Goal: Transaction & Acquisition: Purchase product/service

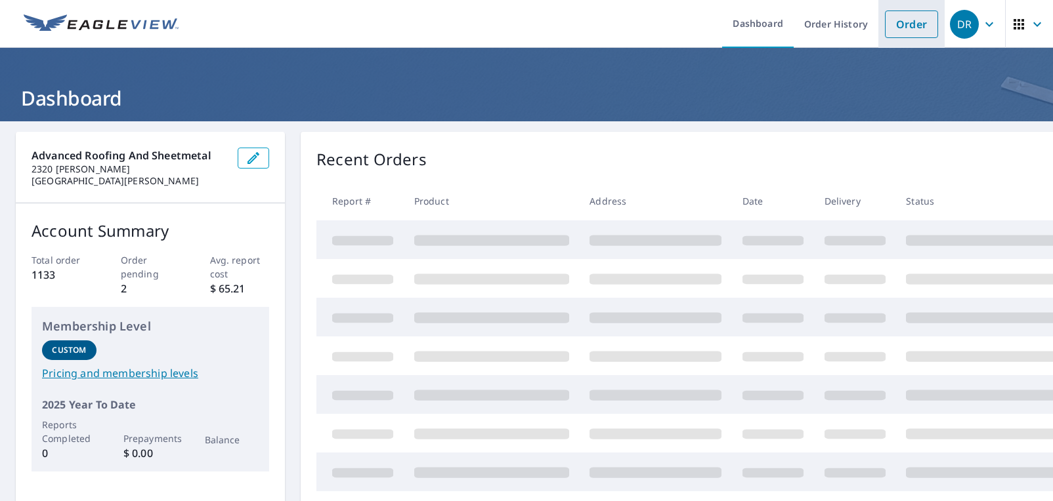
click at [892, 28] on link "Order" at bounding box center [911, 25] width 53 height 28
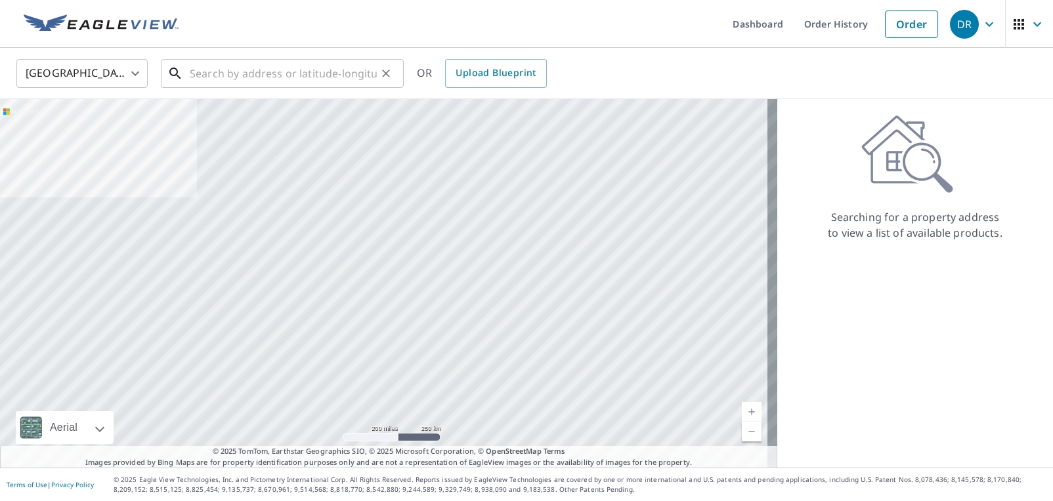
click at [299, 66] on input "text" at bounding box center [283, 73] width 187 height 37
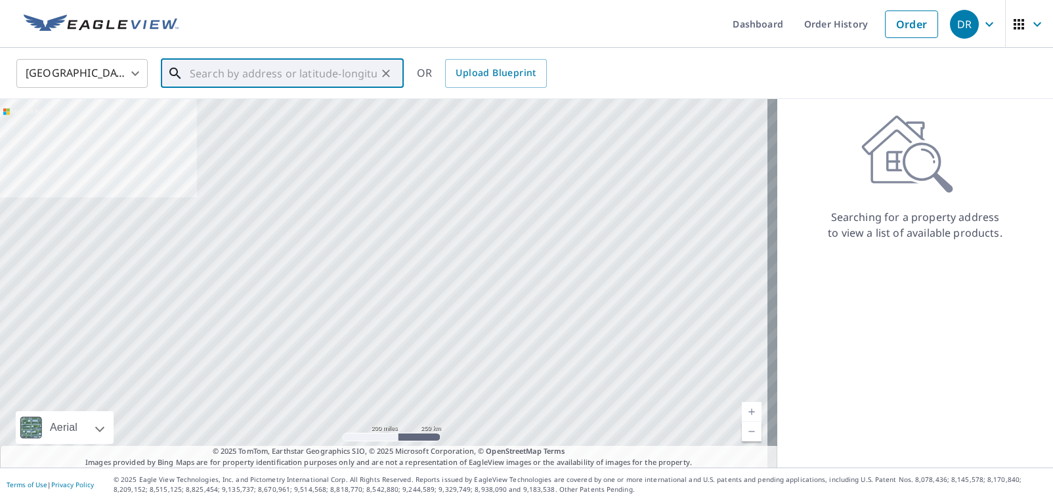
paste input "[STREET_ADDRESS][PERSON_NAME]"
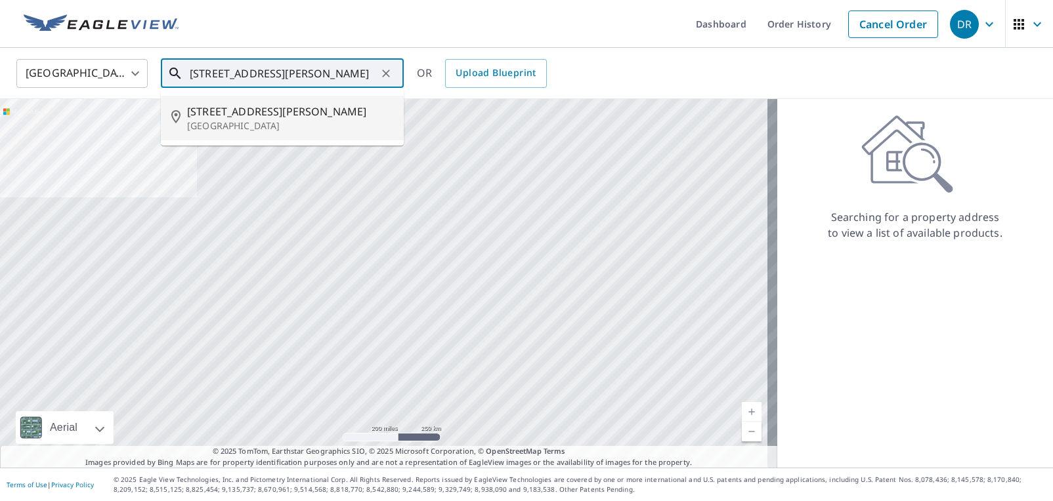
click at [264, 116] on span "[STREET_ADDRESS][PERSON_NAME]" at bounding box center [290, 112] width 206 height 16
type input "[STREET_ADDRESS][PERSON_NAME]"
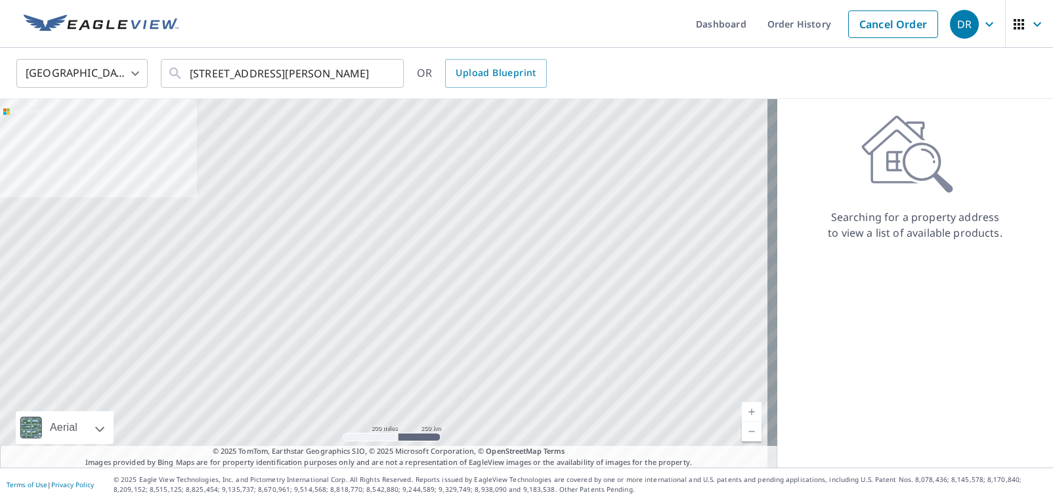
scroll to position [0, 0]
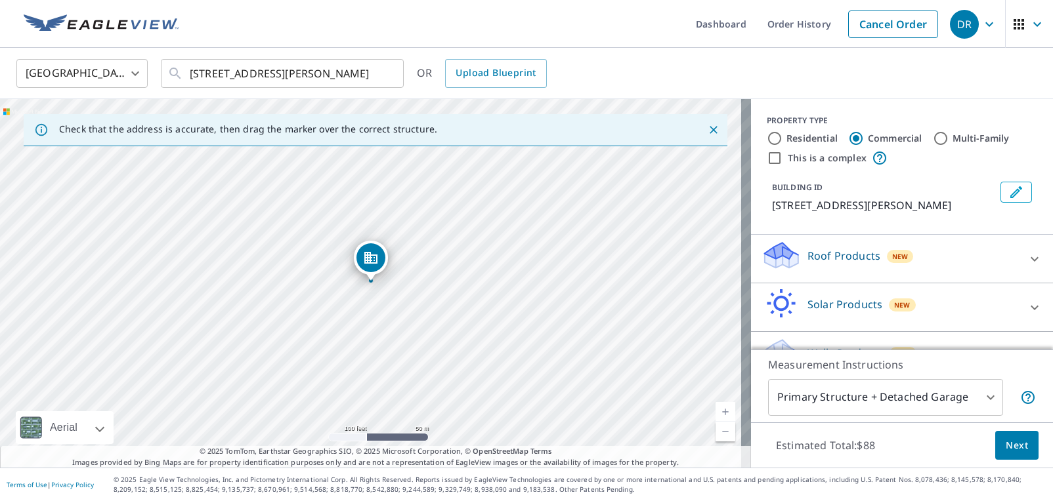
click at [837, 253] on p "Roof Products" at bounding box center [843, 256] width 73 height 16
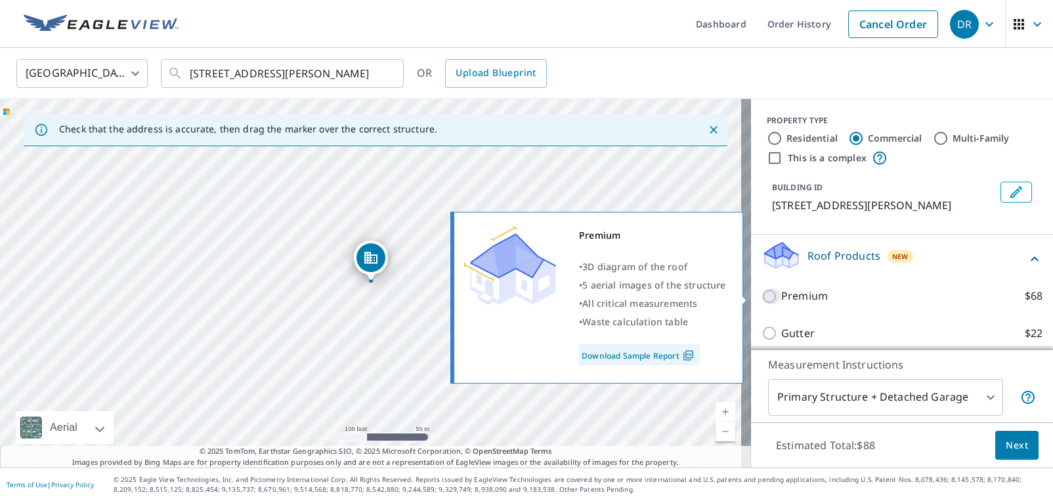
click at [771, 293] on input "Premium $68" at bounding box center [771, 297] width 20 height 16
checkbox input "true"
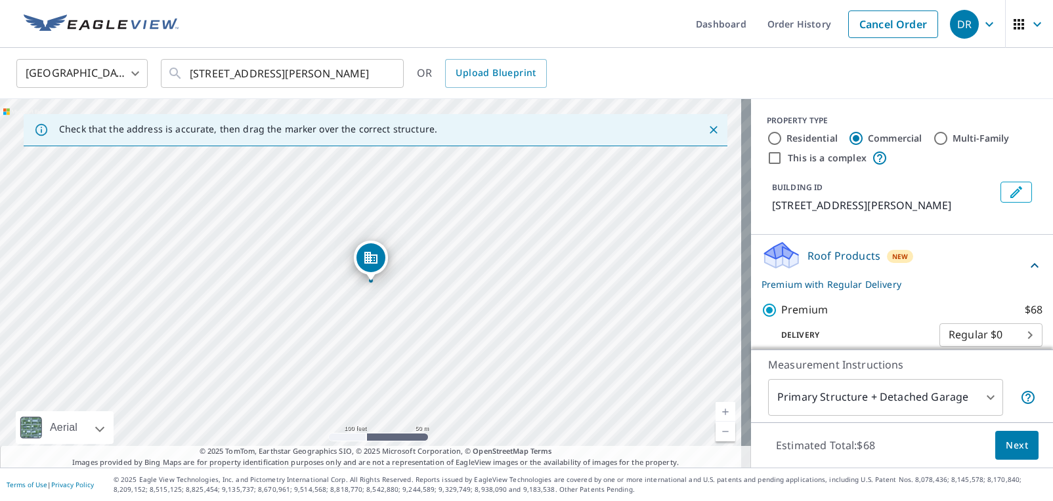
click at [1011, 440] on span "Next" at bounding box center [1016, 446] width 22 height 16
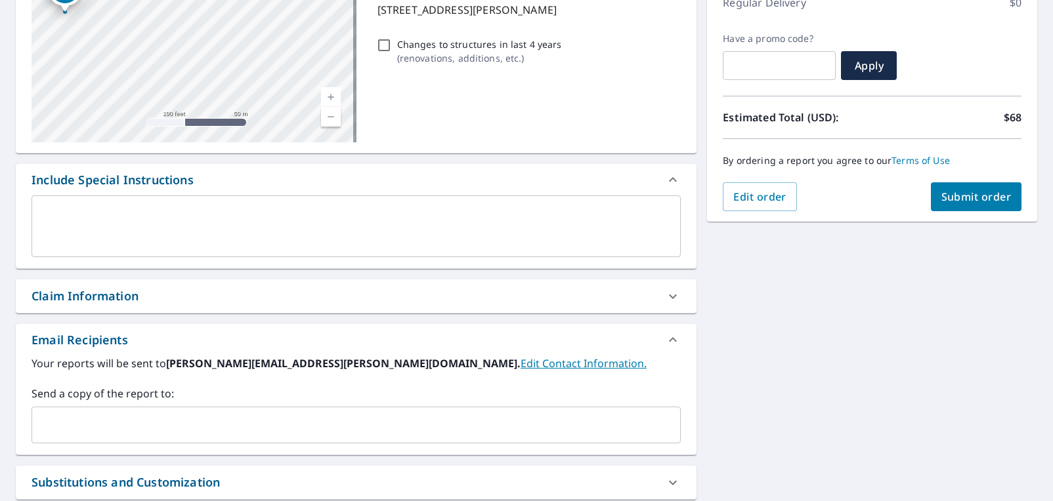
scroll to position [263, 0]
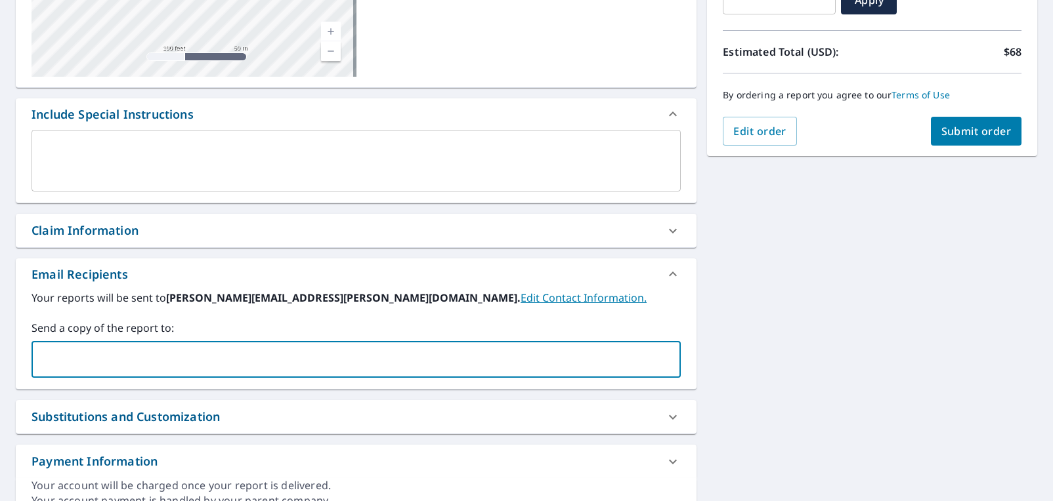
click at [127, 362] on input "text" at bounding box center [346, 359] width 618 height 25
type input "[EMAIL_ADDRESS][PERSON_NAME][DOMAIN_NAME]"
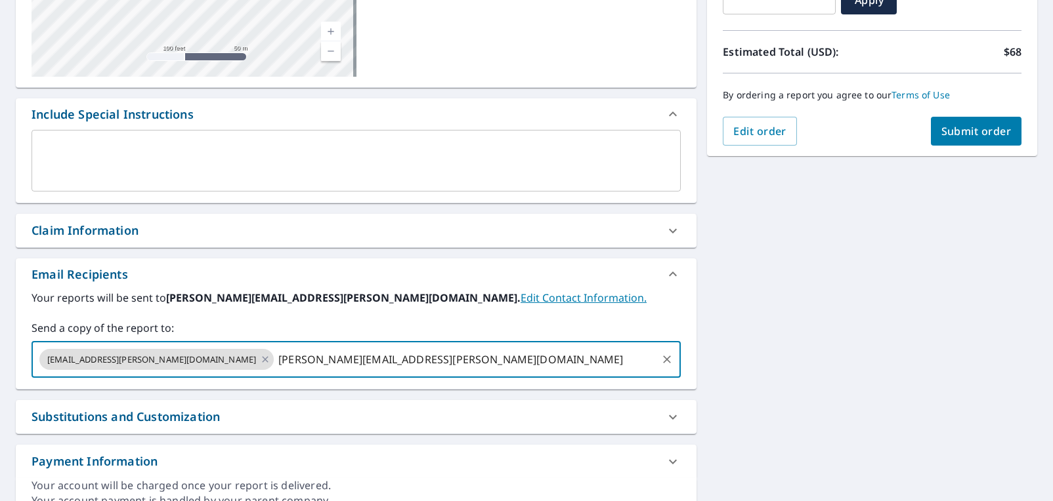
type input "[PERSON_NAME][EMAIL_ADDRESS][PERSON_NAME][DOMAIN_NAME]"
type input "c"
type input "[EMAIL_ADDRESS][DOMAIN_NAME]"
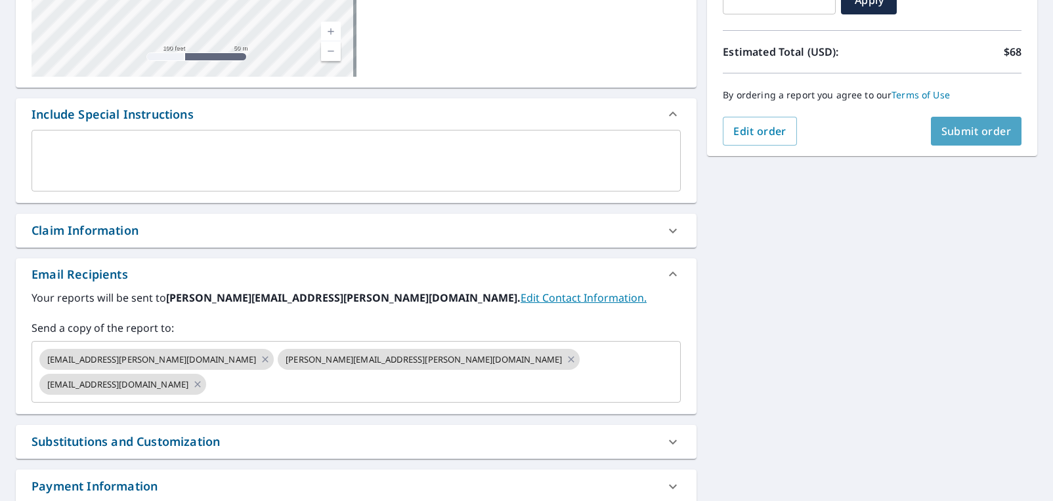
click at [953, 129] on span "Submit order" at bounding box center [976, 131] width 70 height 14
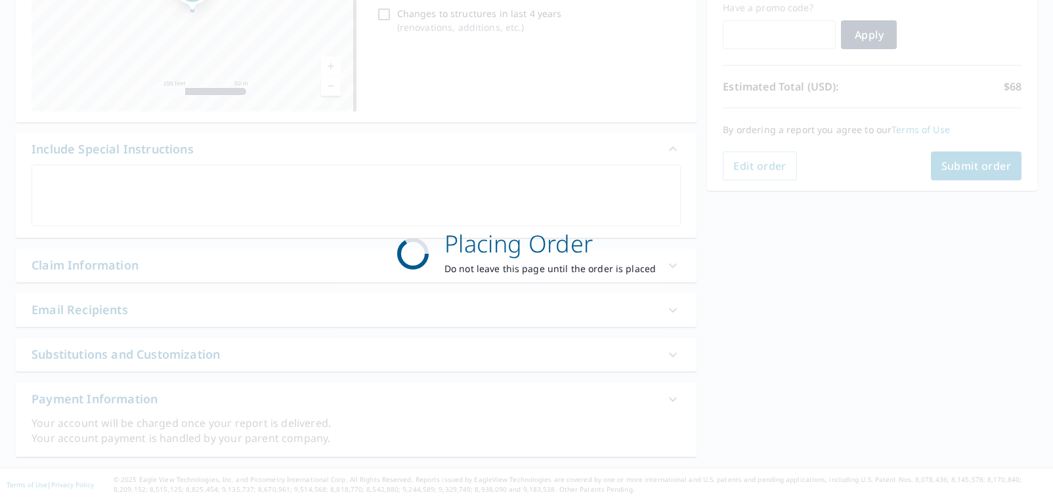
scroll to position [228, 0]
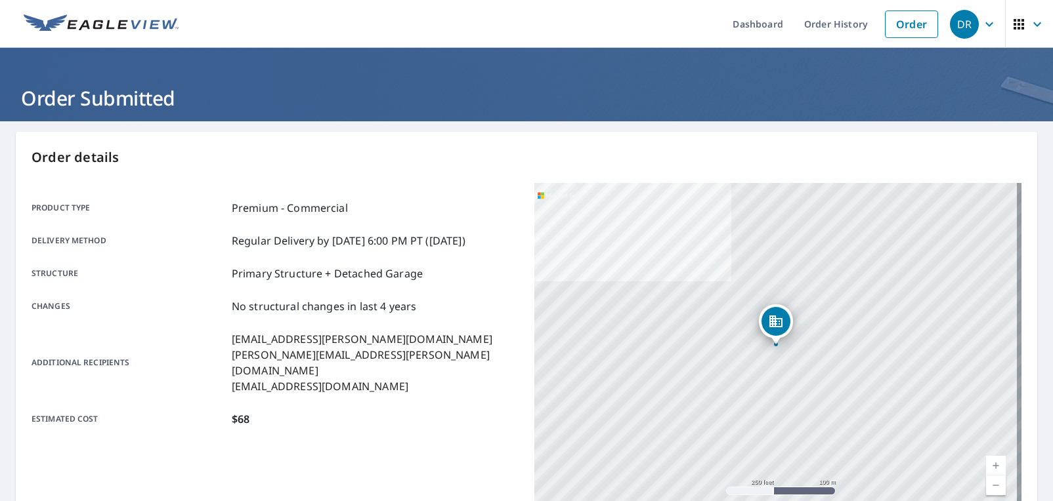
click at [988, 20] on span "DR" at bounding box center [975, 25] width 50 height 32
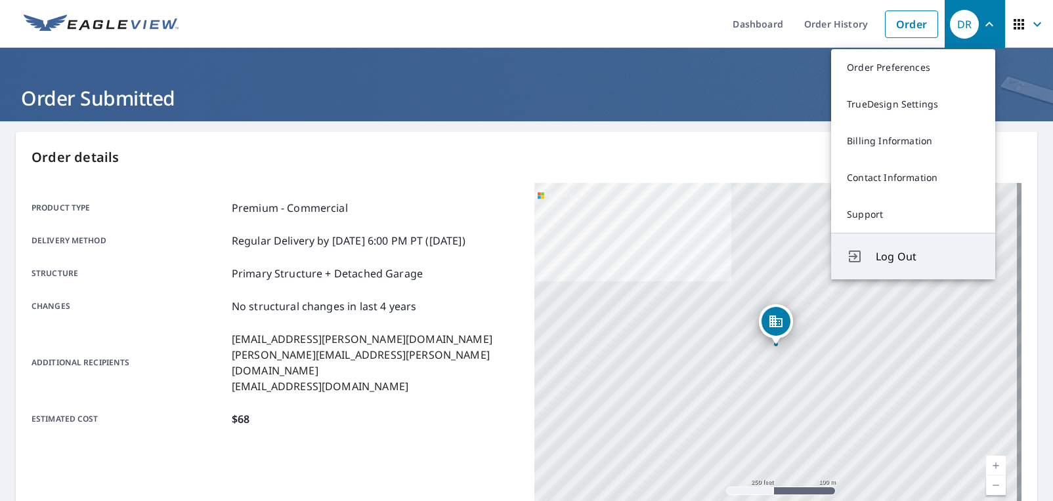
click at [900, 255] on span "Log Out" at bounding box center [928, 257] width 104 height 16
